Goal: Task Accomplishment & Management: Manage account settings

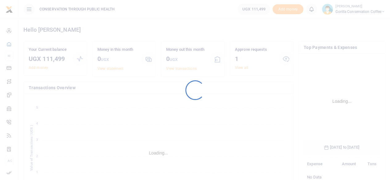
scroll to position [97, 72]
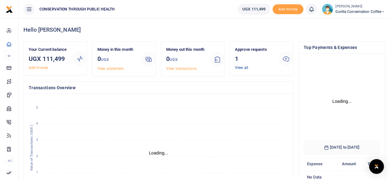
click at [240, 68] on link "View all" at bounding box center [241, 68] width 13 height 4
click at [243, 66] on link "View all" at bounding box center [241, 68] width 13 height 4
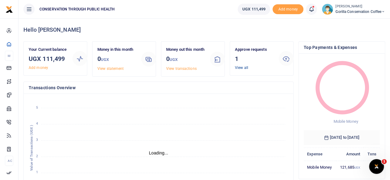
click at [246, 69] on link "View all" at bounding box center [241, 68] width 13 height 4
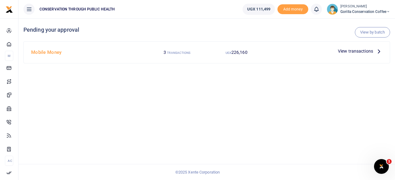
click at [378, 51] on icon at bounding box center [378, 51] width 7 height 7
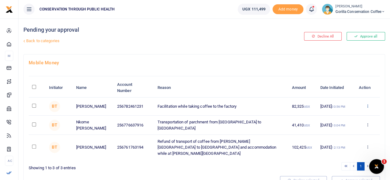
click at [368, 107] on icon at bounding box center [367, 106] width 4 height 4
click at [344, 115] on link "Approve" at bounding box center [344, 117] width 49 height 9
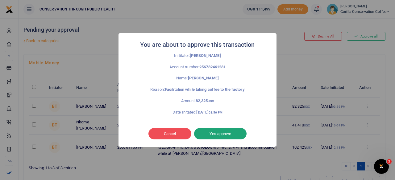
click at [203, 135] on button "Yes approve" at bounding box center [220, 134] width 52 height 12
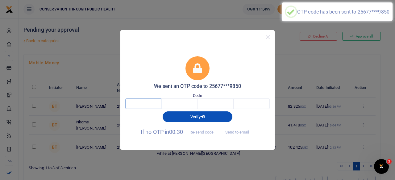
click at [150, 104] on input "text" at bounding box center [143, 104] width 36 height 10
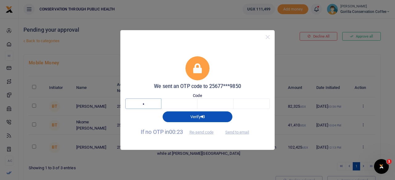
type input "2"
type input "0"
type input "6"
